Goal: Find specific page/section: Find specific page/section

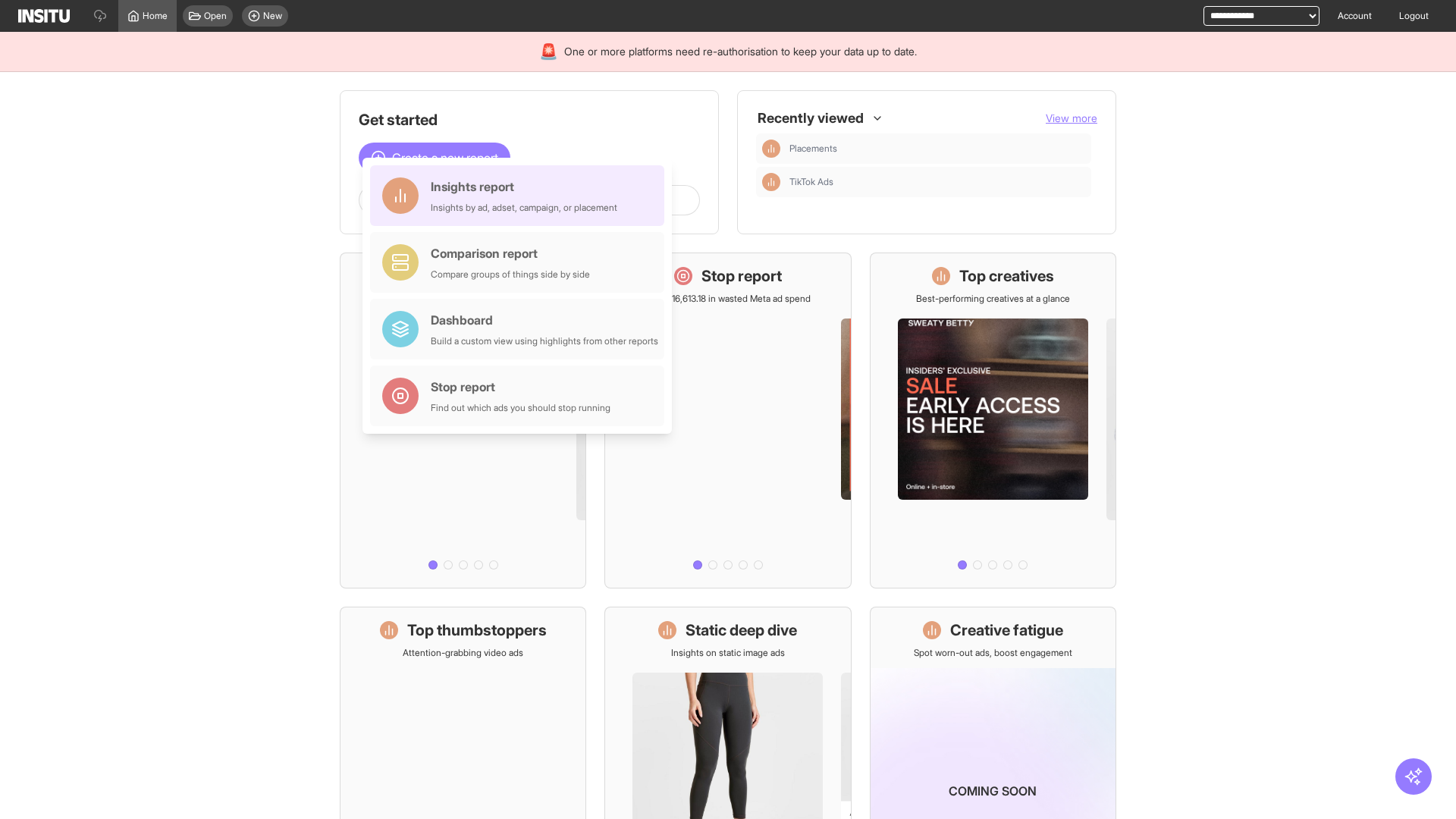
click at [521, 196] on div "Insights report Insights by ad, adset, campaign, or placement" at bounding box center [523, 195] width 187 height 36
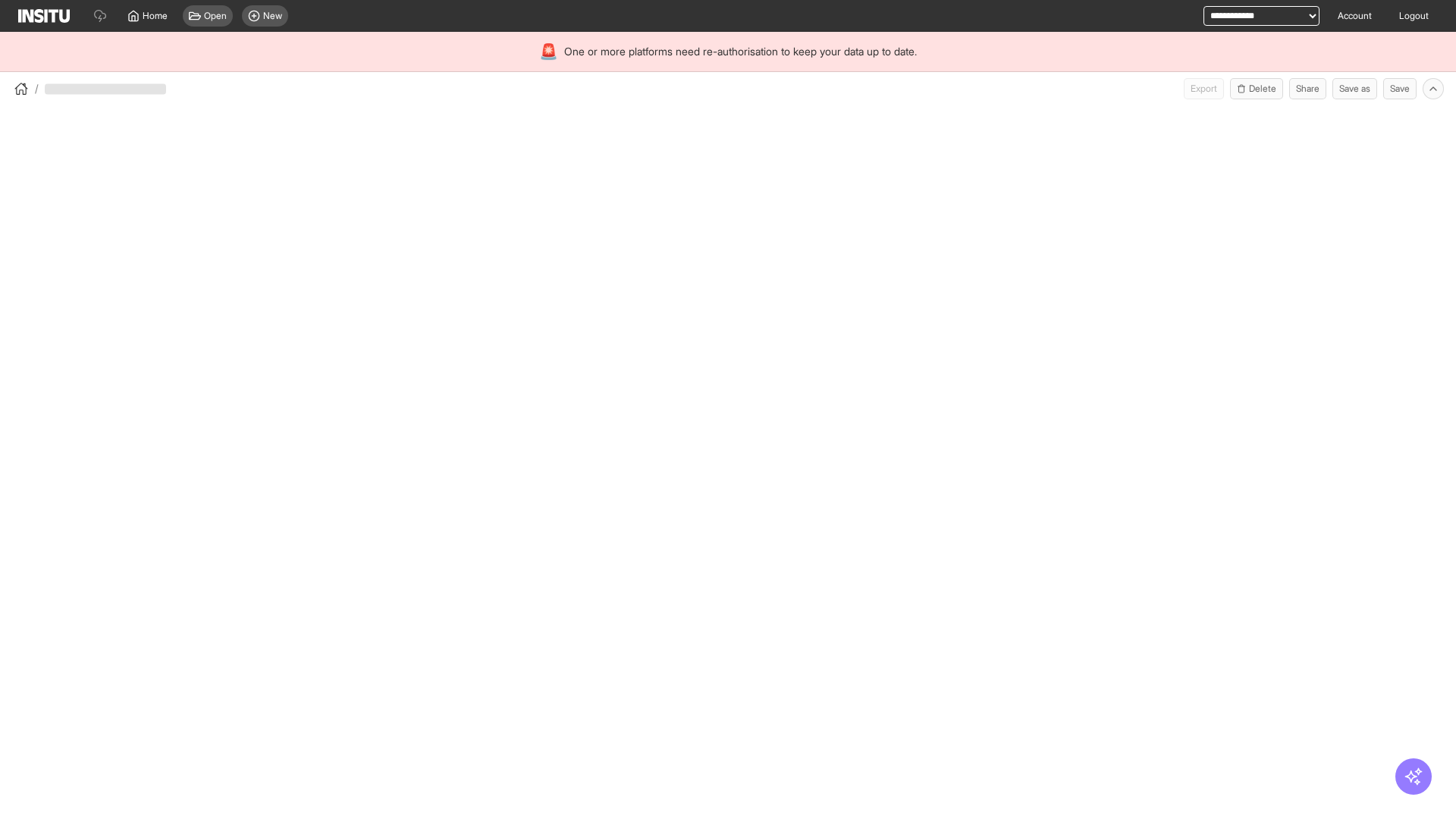
select select "**"
